Goal: Transaction & Acquisition: Purchase product/service

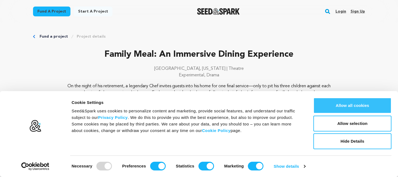
click at [340, 108] on button "Allow all cookies" at bounding box center [352, 106] width 78 height 16
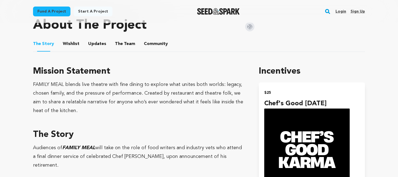
scroll to position [235, 0]
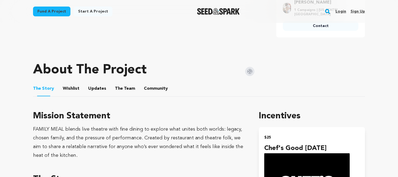
click at [73, 90] on button "Wishlist" at bounding box center [71, 89] width 13 height 13
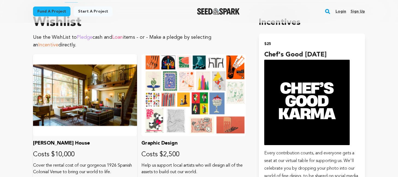
scroll to position [247, 0]
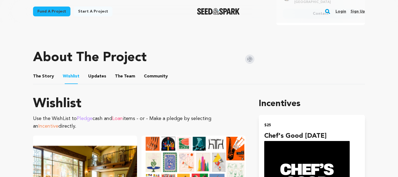
click at [99, 77] on button "Updates" at bounding box center [97, 77] width 13 height 13
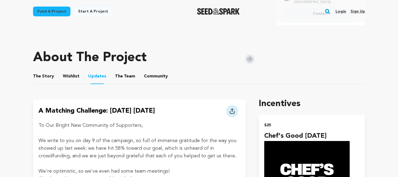
click at [120, 77] on button "The Team" at bounding box center [124, 77] width 13 height 13
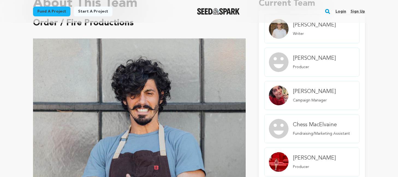
scroll to position [286, 0]
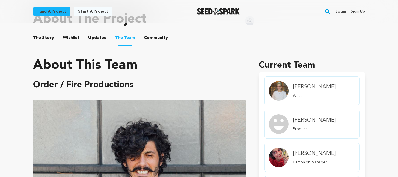
click at [96, 40] on button "Updates" at bounding box center [97, 38] width 13 height 13
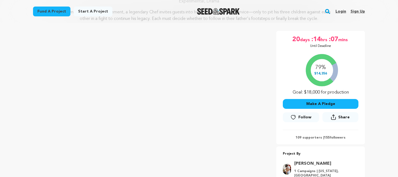
scroll to position [110, 0]
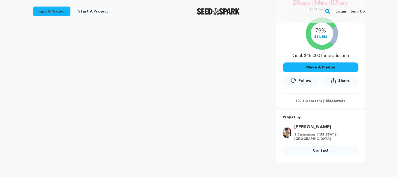
click at [331, 67] on button "Make A Pledge" at bounding box center [321, 67] width 76 height 10
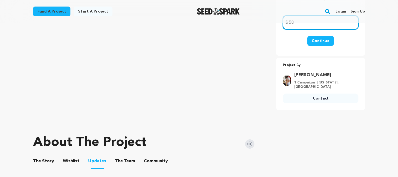
scroll to position [75, 0]
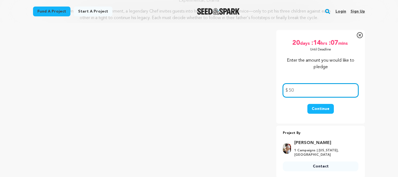
type input "50"
click at [314, 110] on button "Continue" at bounding box center [320, 109] width 26 height 10
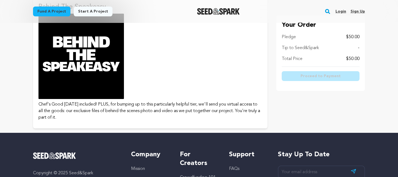
scroll to position [273, 0]
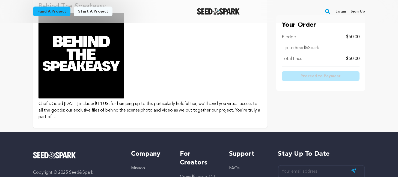
click at [183, 110] on p "Chef's Good Karma included! PLUS, for bumping up to this particularly helpful t…" at bounding box center [149, 111] width 223 height 20
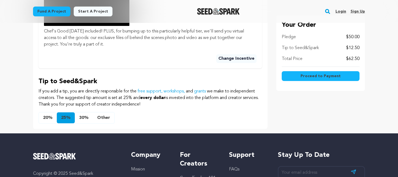
scroll to position [271, 0]
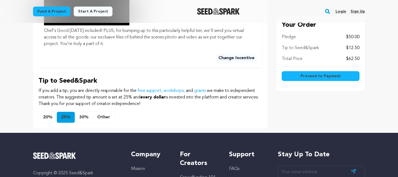
click at [108, 123] on button "Other" at bounding box center [104, 117] width 22 height 11
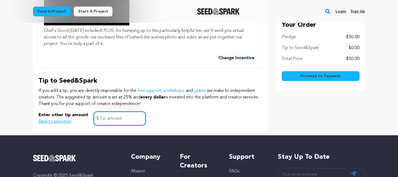
click at [109, 125] on input "text" at bounding box center [120, 119] width 52 height 14
type input "0"
click at [212, 121] on div "Enter other tip amount Back to selection 0 $" at bounding box center [149, 119] width 223 height 14
click at [289, 75] on button "Proceed to Payment" at bounding box center [320, 76] width 78 height 10
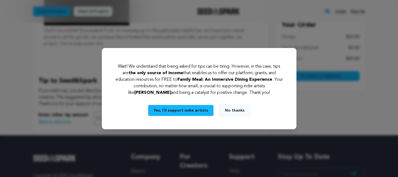
click at [234, 110] on button "No thanks" at bounding box center [234, 110] width 31 height 11
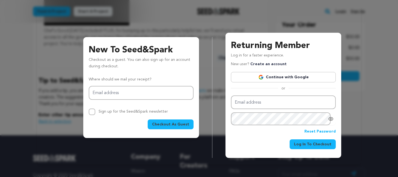
click at [174, 124] on span "Checkout As Guest" at bounding box center [170, 124] width 37 height 5
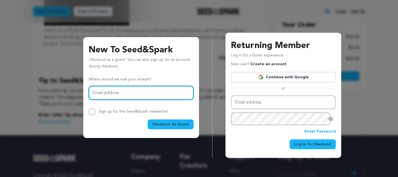
click at [144, 93] on input "Email address" at bounding box center [141, 93] width 105 height 14
type input "jeff.leinenveber@gmail.com"
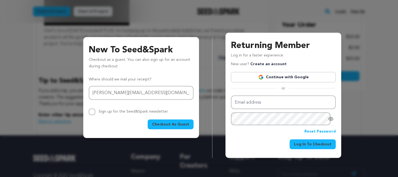
click at [176, 128] on button "Checkout As Guest" at bounding box center [171, 124] width 46 height 10
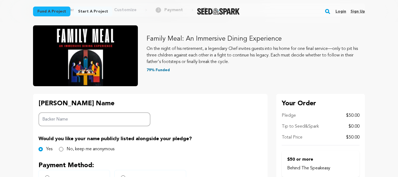
scroll to position [47, 0]
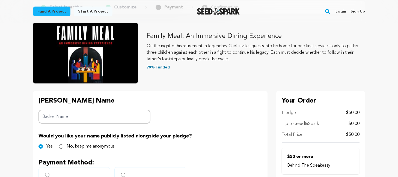
click at [129, 118] on input "Backer Name" at bounding box center [94, 117] width 112 height 14
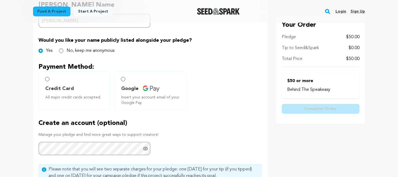
scroll to position [143, 0]
type input "Jeff Leinenveber"
click at [51, 80] on label "Credit Card All major credit cards accepted." at bounding box center [73, 90] width 71 height 39
radio input "true"
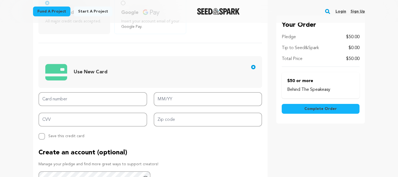
scroll to position [230, 0]
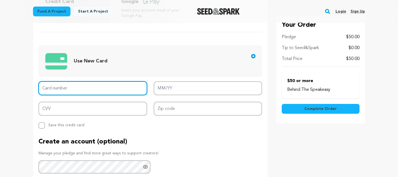
click at [59, 86] on input "Card number" at bounding box center [92, 88] width 109 height 14
type input "4147 2024 4378 4184"
type input "01/29"
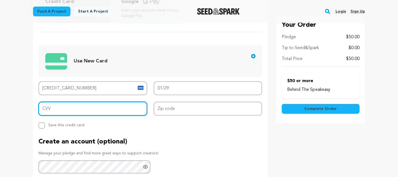
click at [88, 112] on input "CVV" at bounding box center [92, 109] width 109 height 14
type input "578"
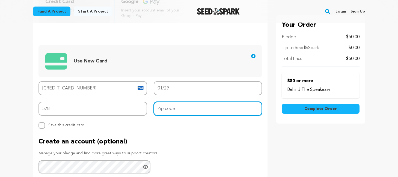
click at [194, 114] on input "Zip code" at bounding box center [208, 109] width 109 height 14
type input "90042"
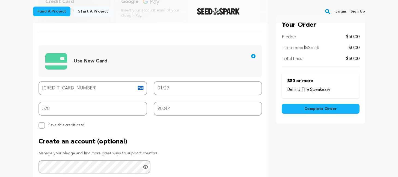
click at [158, 131] on div "Backer's Name Backer Name Jeff Leinenveber Would you like your name publicly li…" at bounding box center [150, 67] width 234 height 319
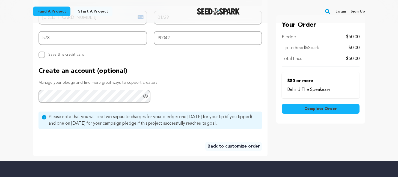
scroll to position [319, 0]
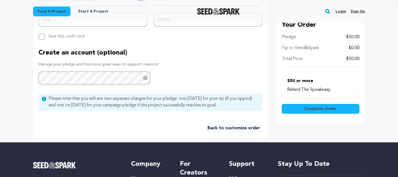
click at [295, 109] on button "Complete Order" at bounding box center [320, 109] width 78 height 10
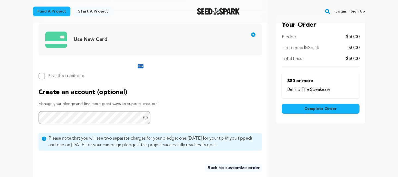
scroll to position [244, 0]
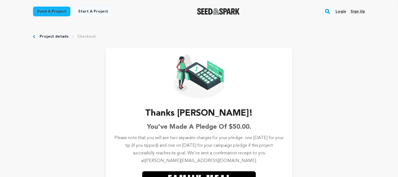
click at [62, 36] on link "Project details" at bounding box center [54, 36] width 29 height 5
